Goal: Navigation & Orientation: Find specific page/section

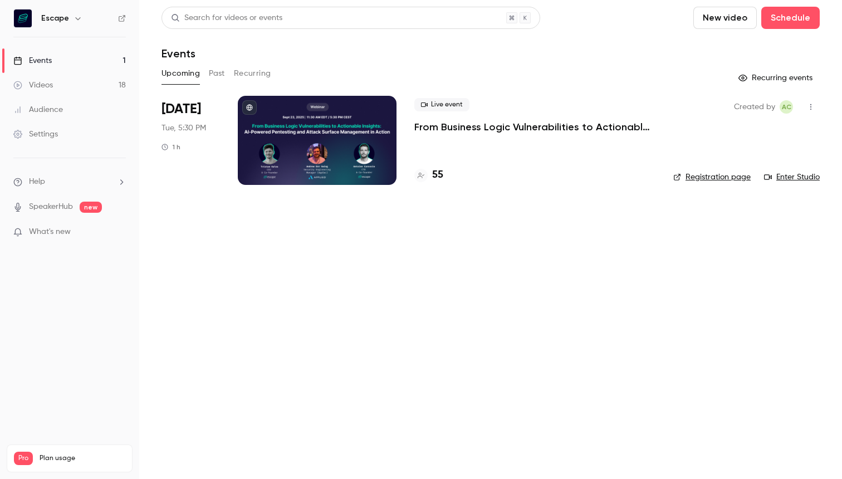
click at [69, 15] on div "Escape" at bounding box center [75, 18] width 68 height 13
click at [76, 18] on icon "button" at bounding box center [78, 18] width 9 height 9
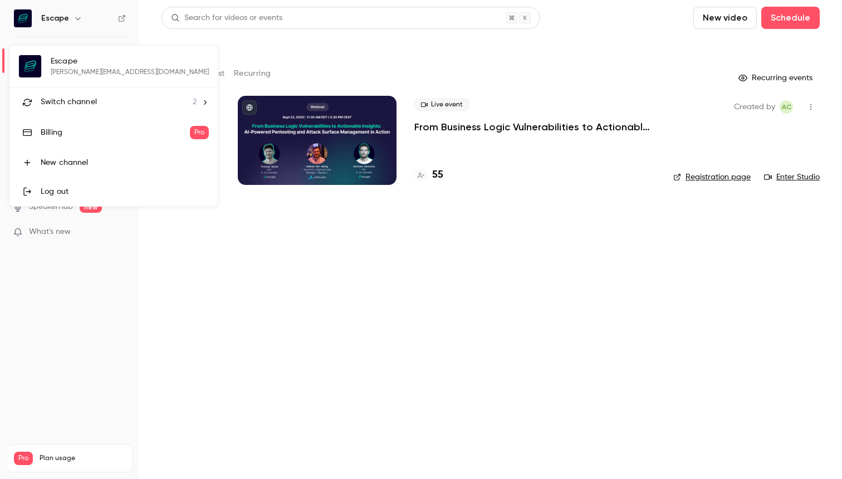
click at [355, 377] on div at bounding box center [421, 239] width 842 height 479
